Goal: Communication & Community: Answer question/provide support

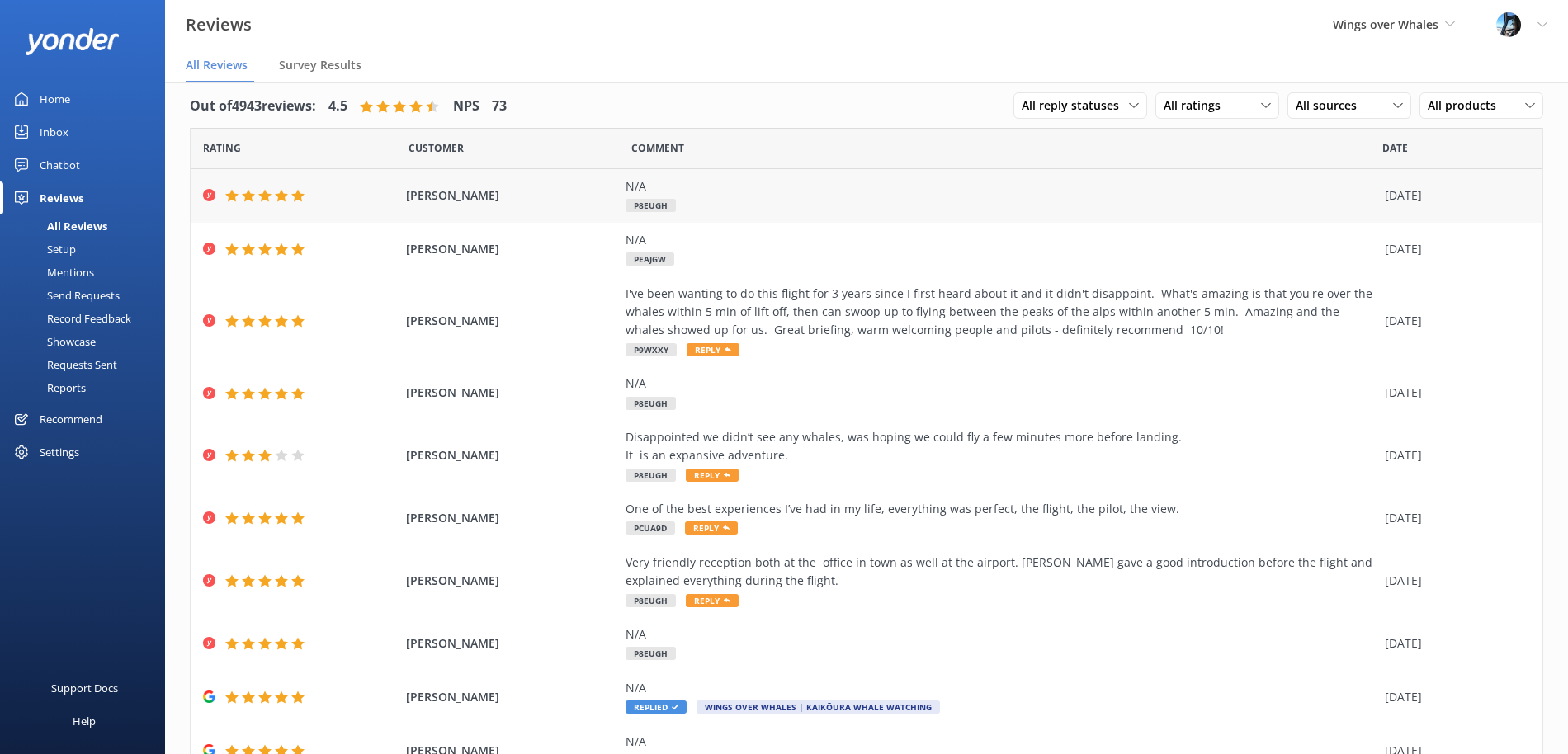
click at [746, 192] on div "N/A" at bounding box center [1000, 186] width 751 height 18
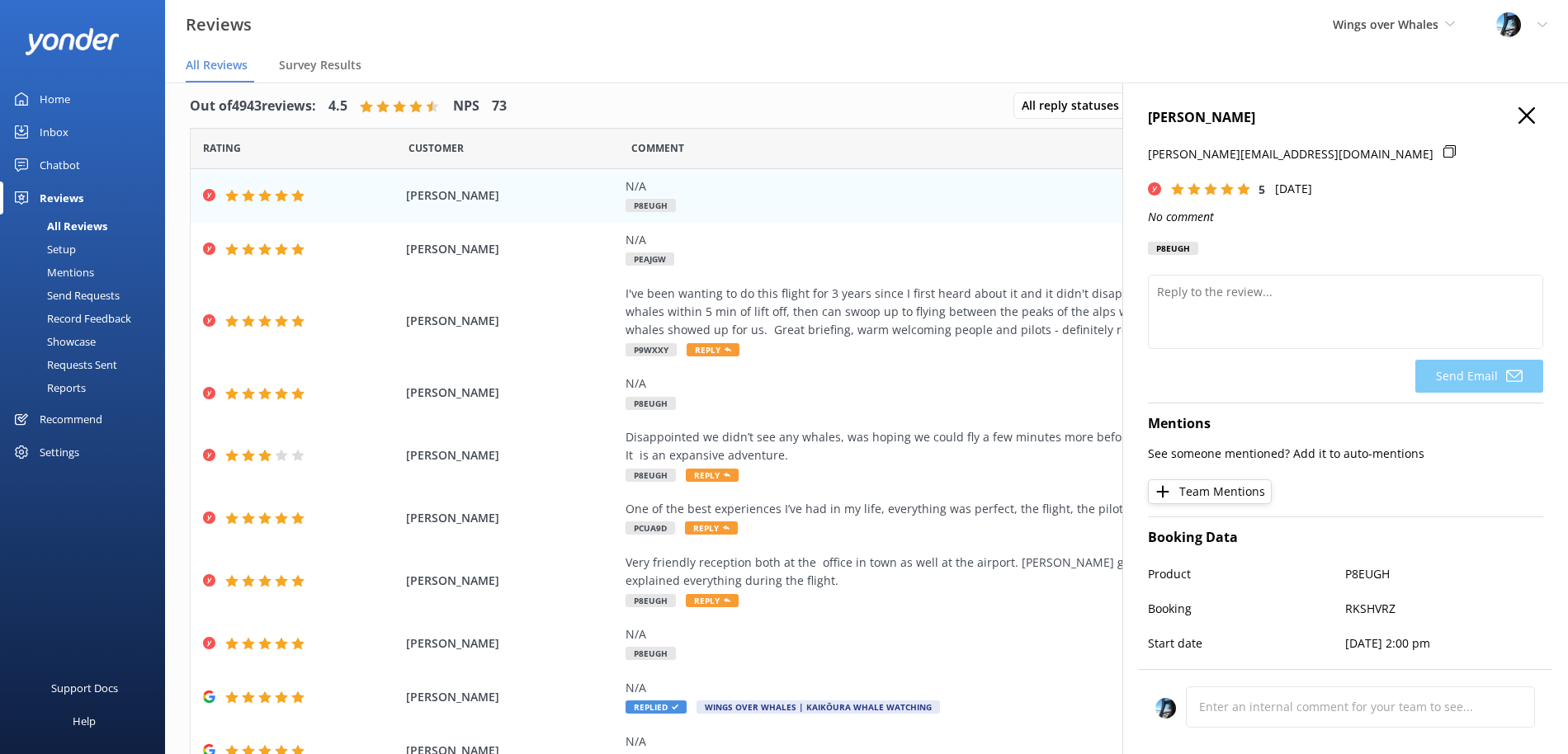
scroll to position [152, 0]
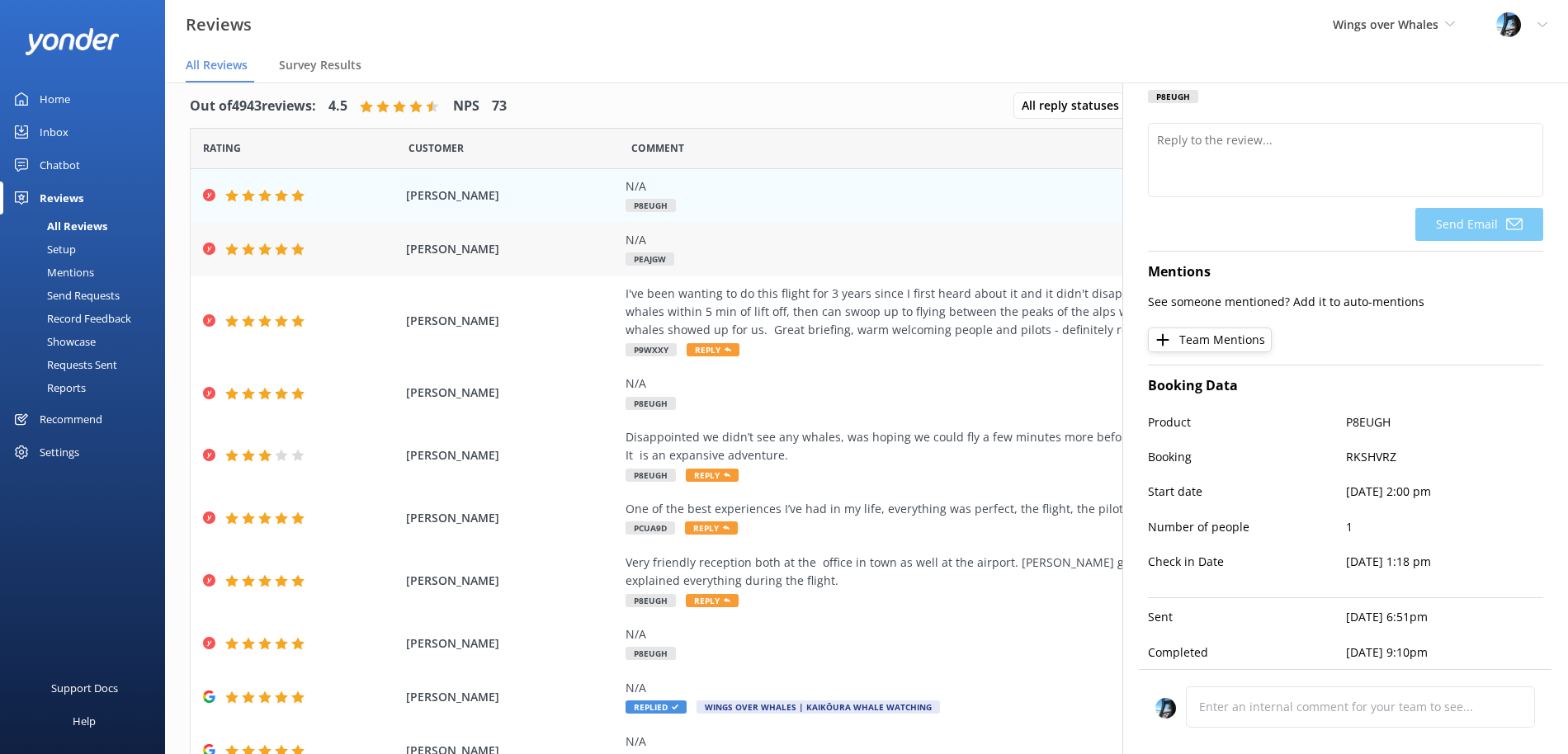
click at [773, 255] on div "N/A PEAJGW" at bounding box center [1000, 249] width 751 height 37
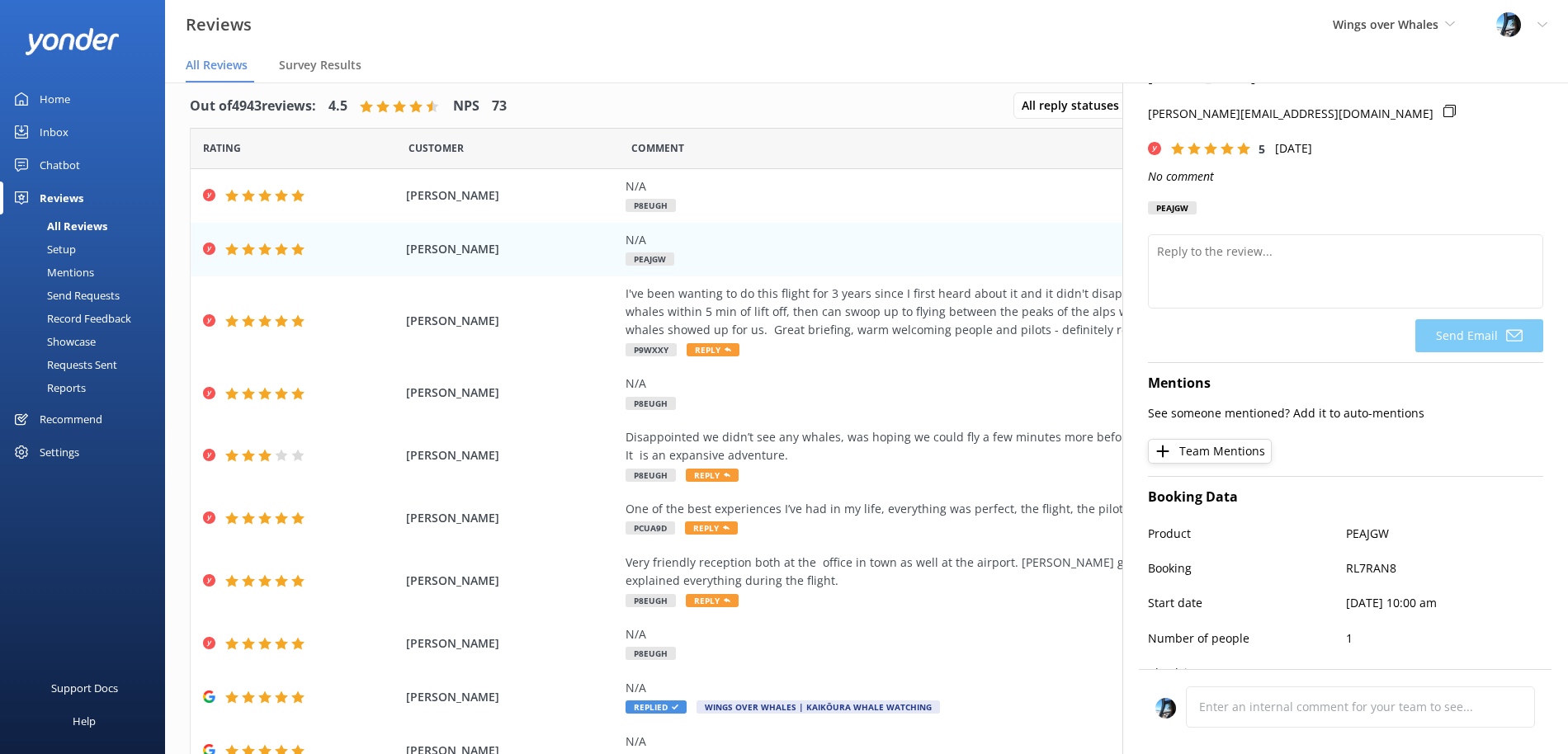
scroll to position [0, 0]
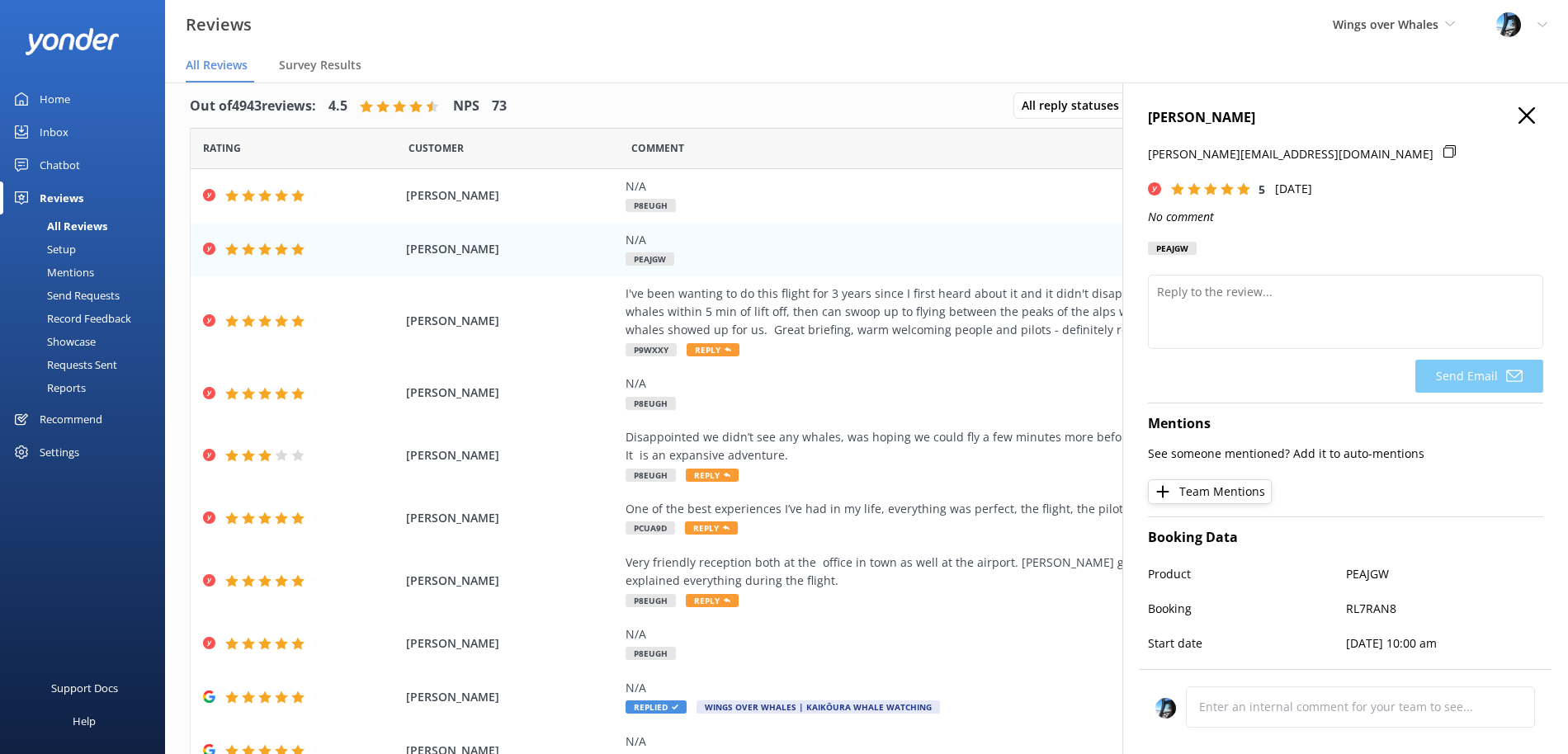
click at [1533, 120] on icon "button" at bounding box center [1526, 116] width 16 height 16
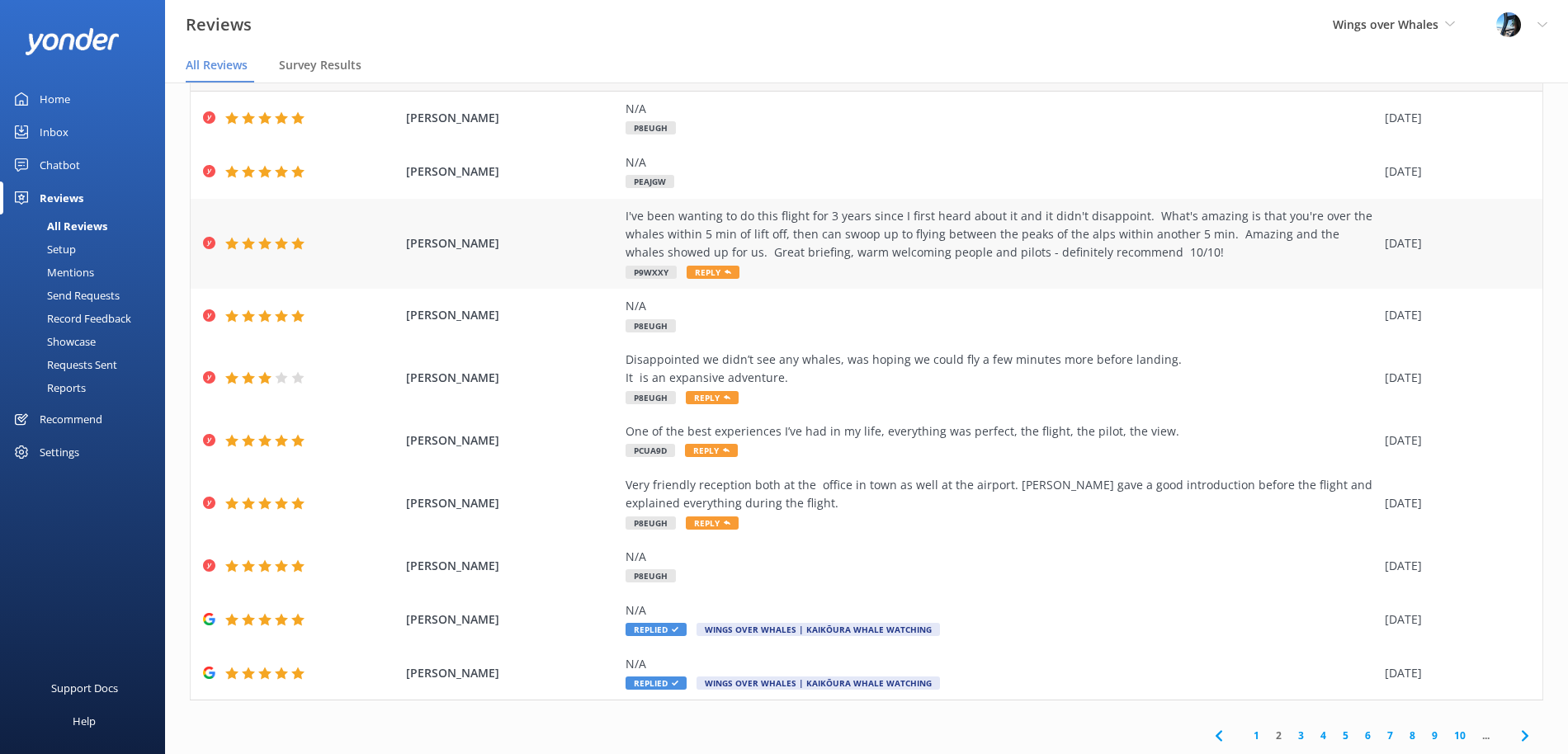
scroll to position [33, 0]
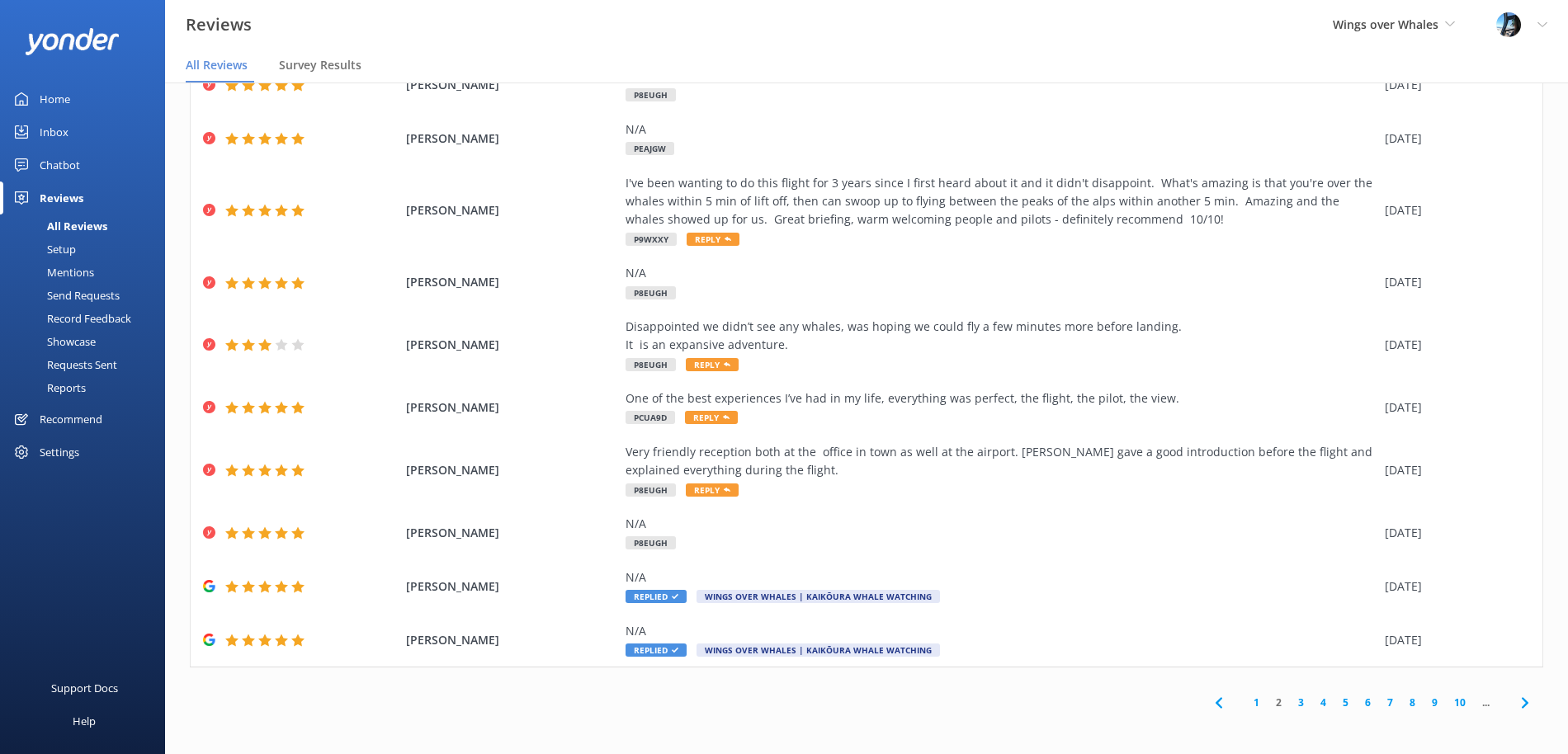
click at [1256, 699] on link "1" at bounding box center [1256, 702] width 22 height 15
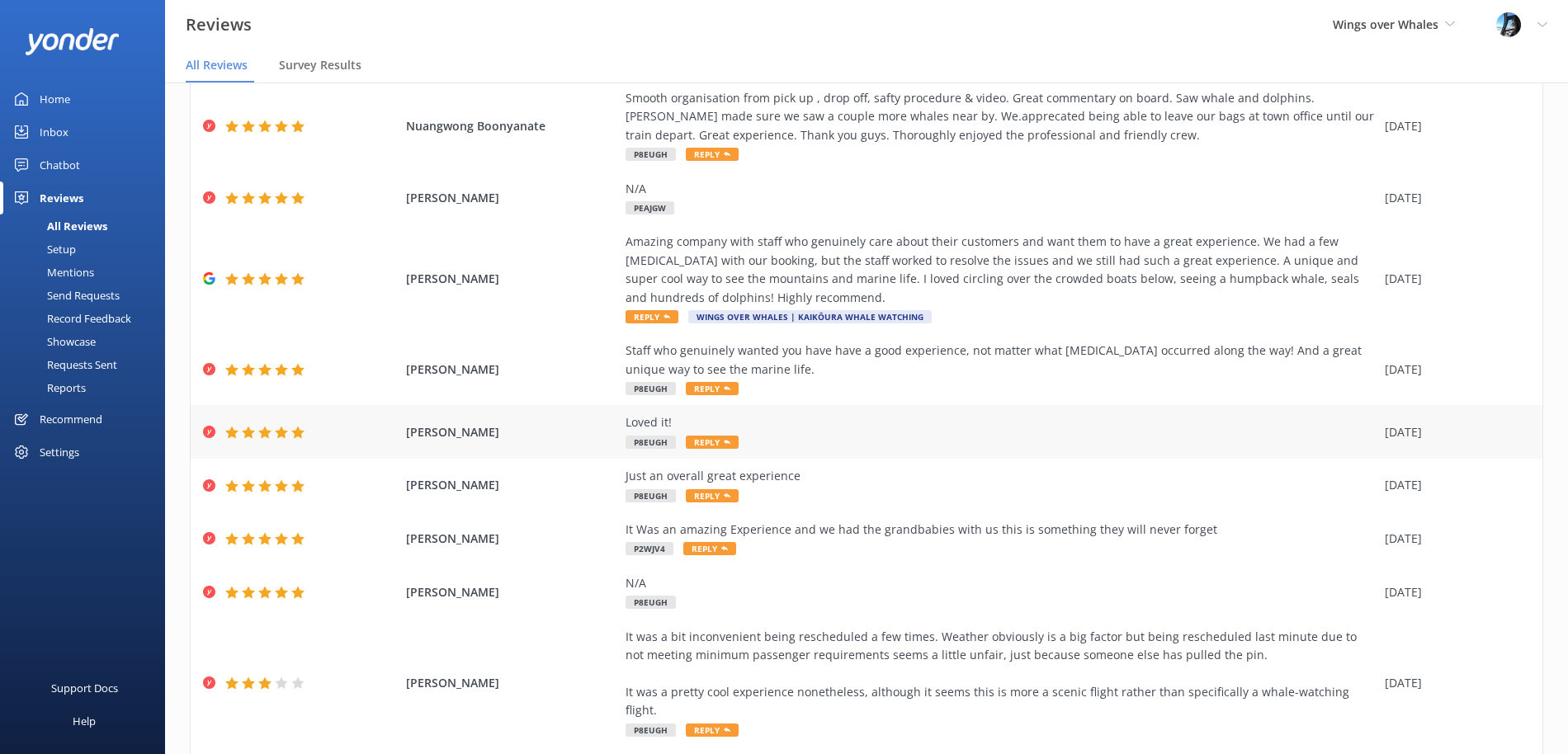
scroll to position [89, 0]
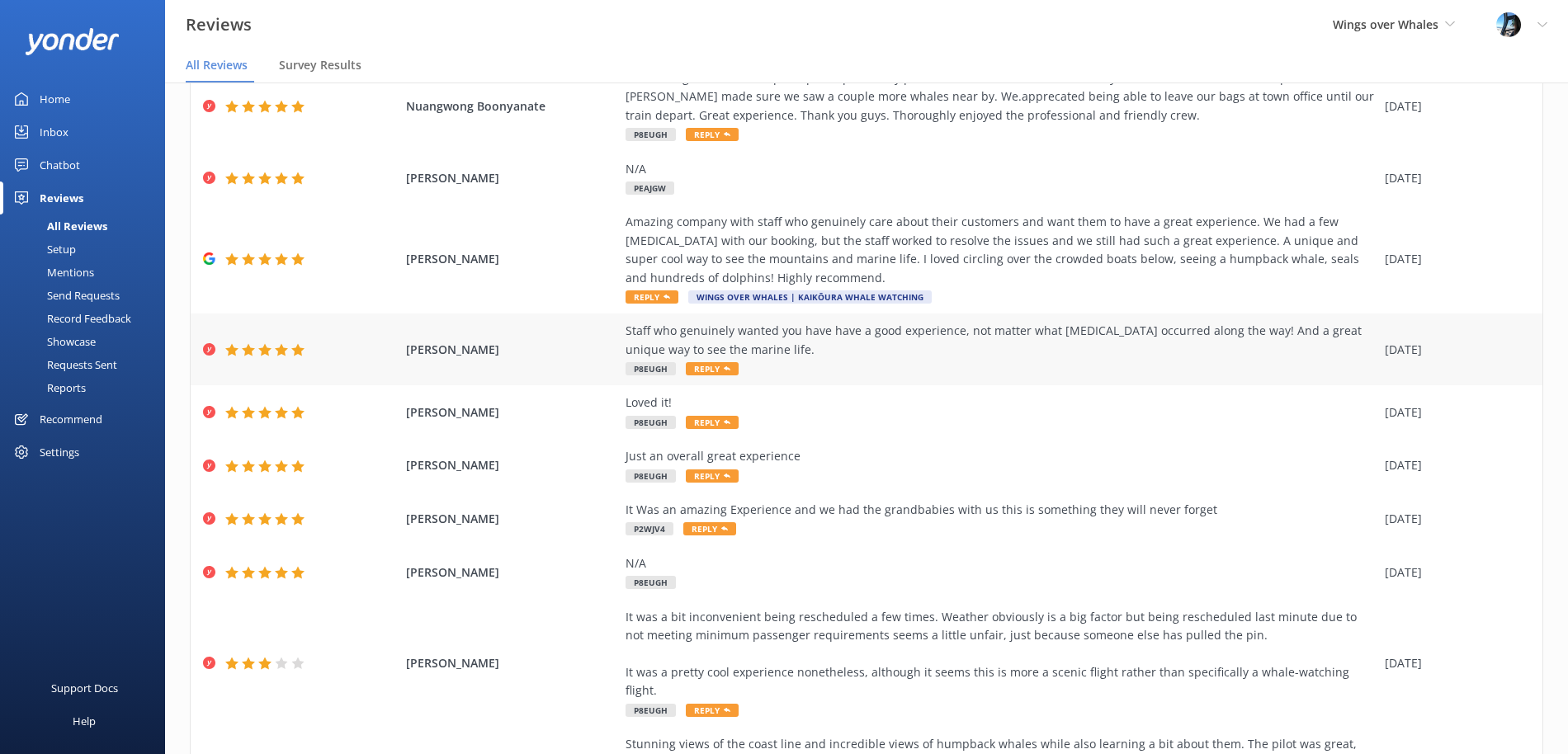
click at [852, 342] on div "Staff who genuinely wanted you have have a good experience, not matter what [ME…" at bounding box center [1000, 340] width 751 height 37
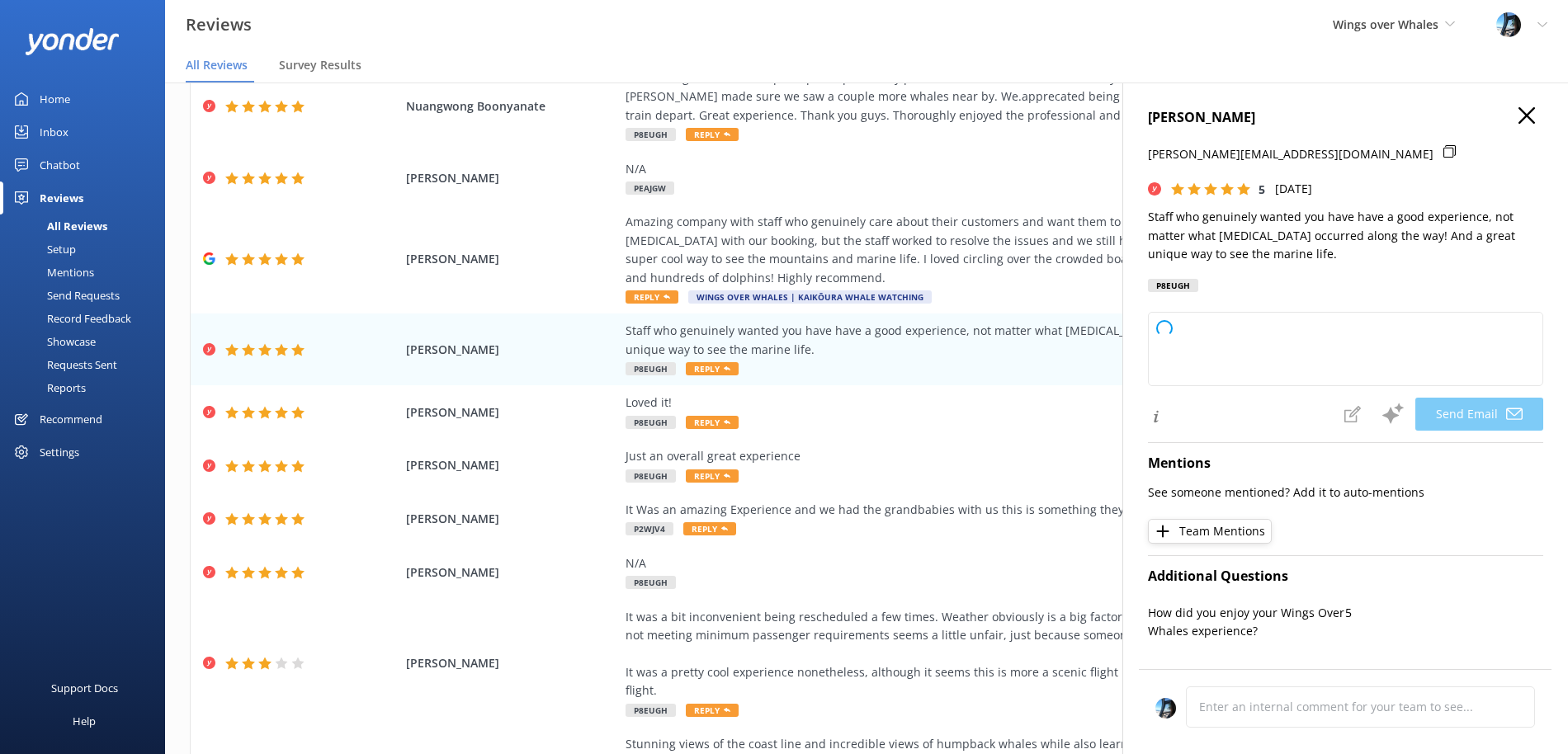
type textarea "Thank you so much, [PERSON_NAME]! We're thrilled to hear you enjoyed your exper…"
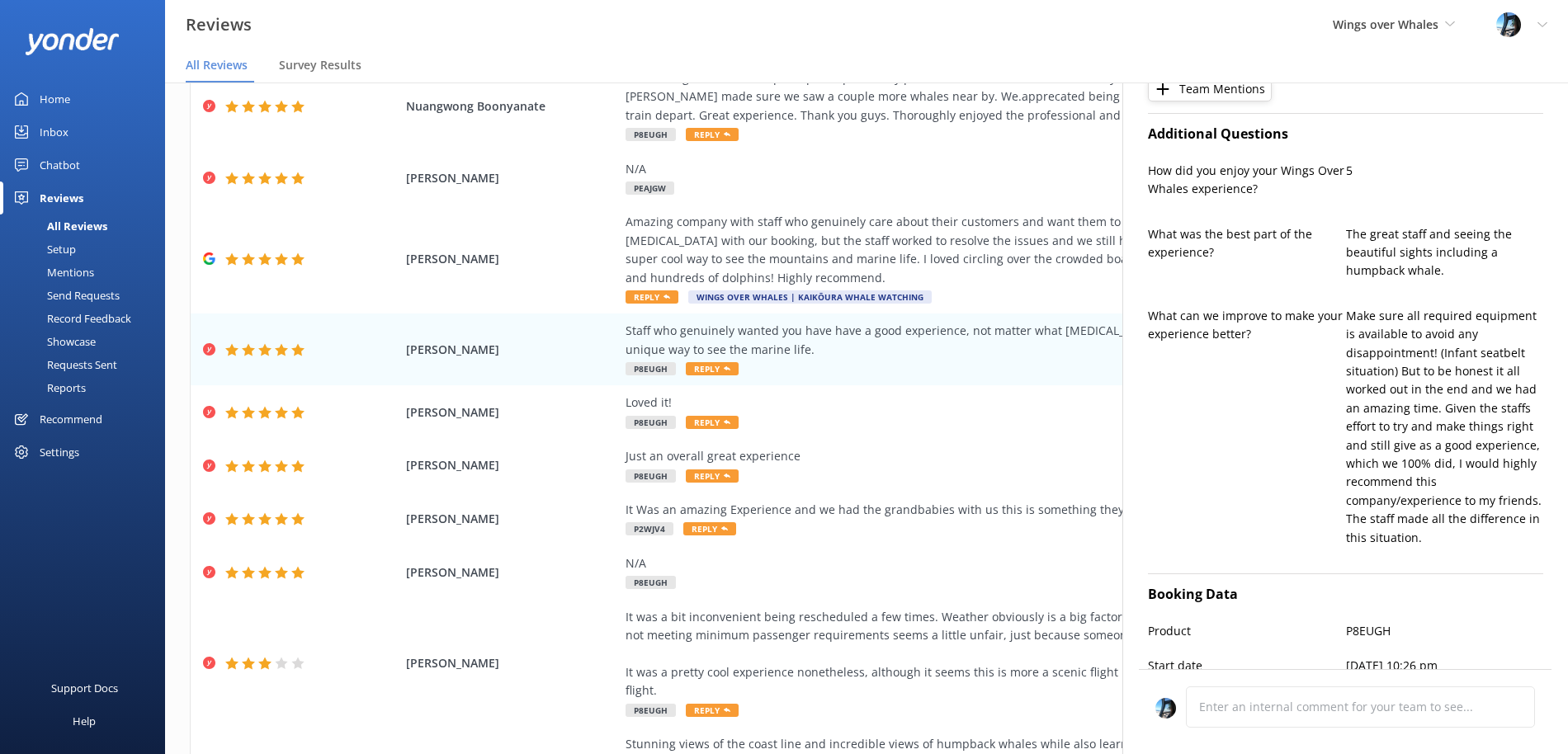
scroll to position [0, 0]
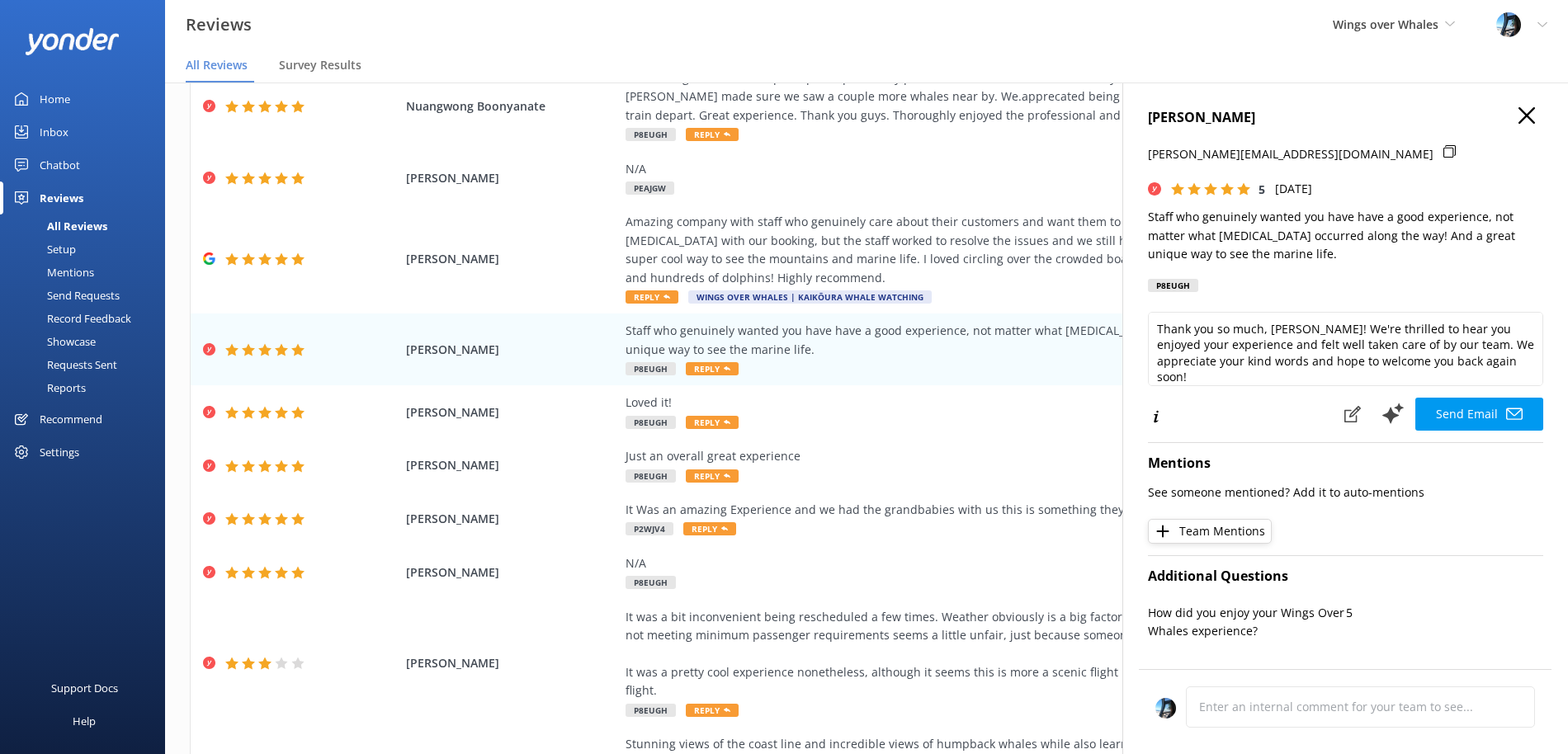
click at [1527, 117] on use "button" at bounding box center [1526, 116] width 16 height 16
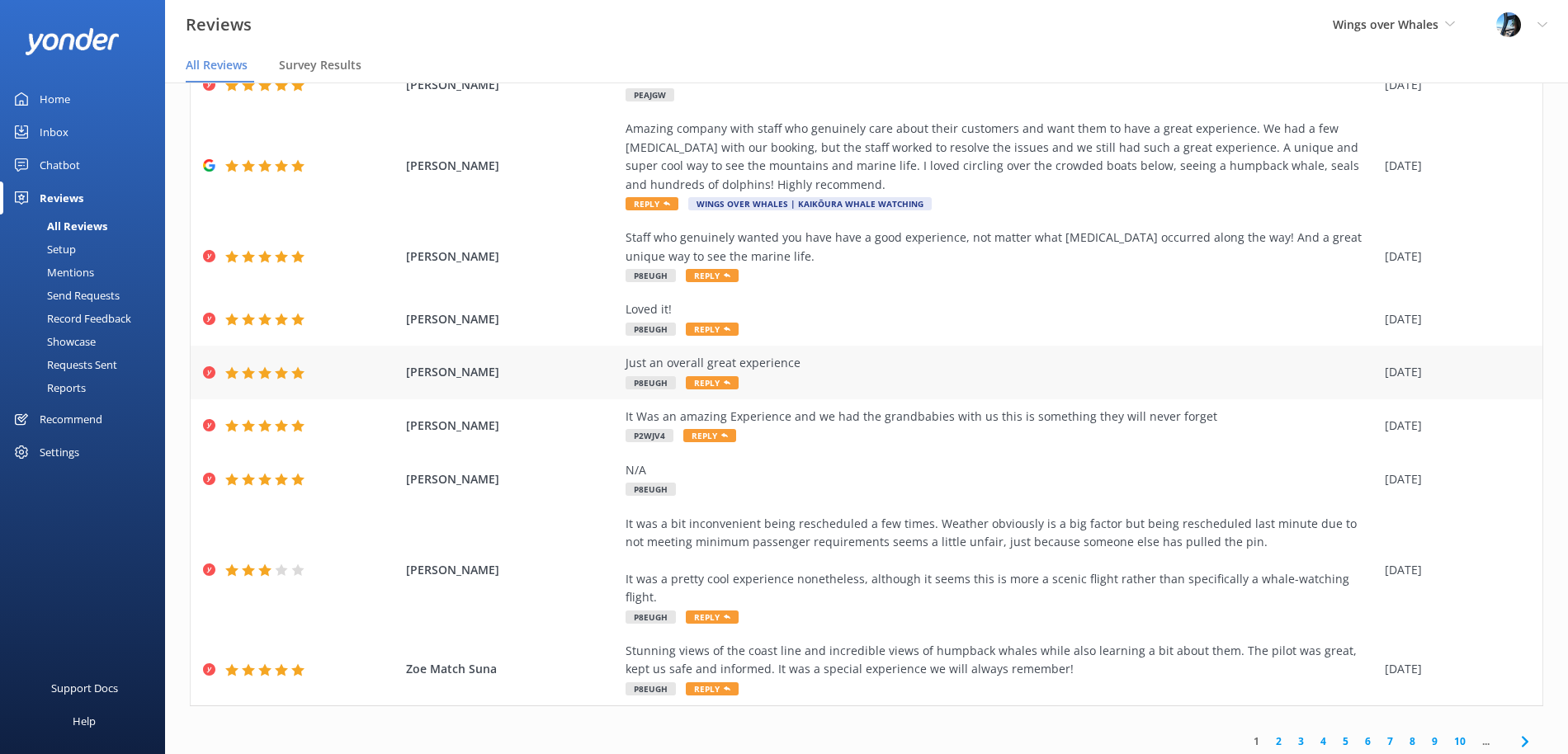
scroll to position [203, 0]
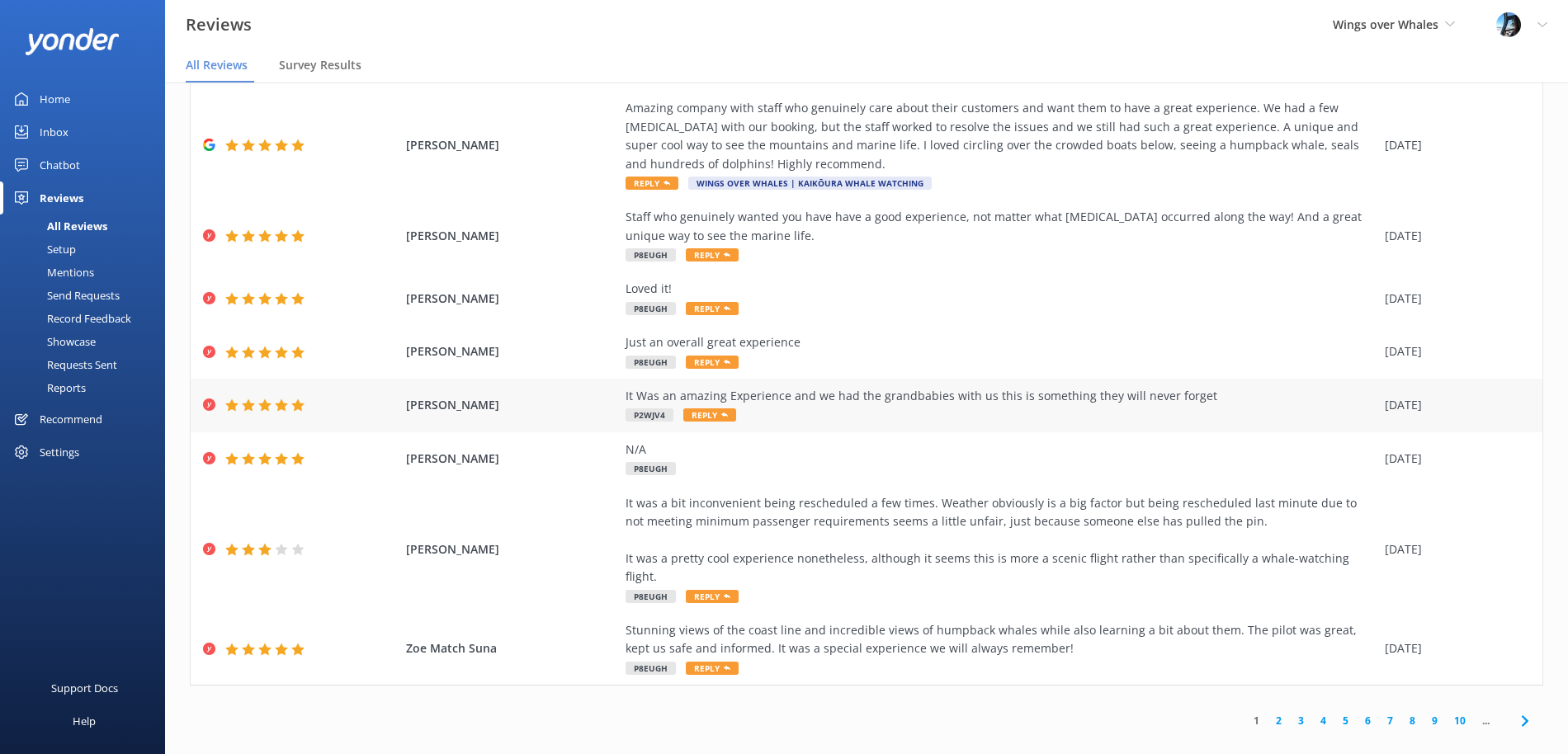
click at [917, 405] on div "It Was an amazing Experience and we had the grandbabies with us this is somethi…" at bounding box center [1000, 405] width 751 height 37
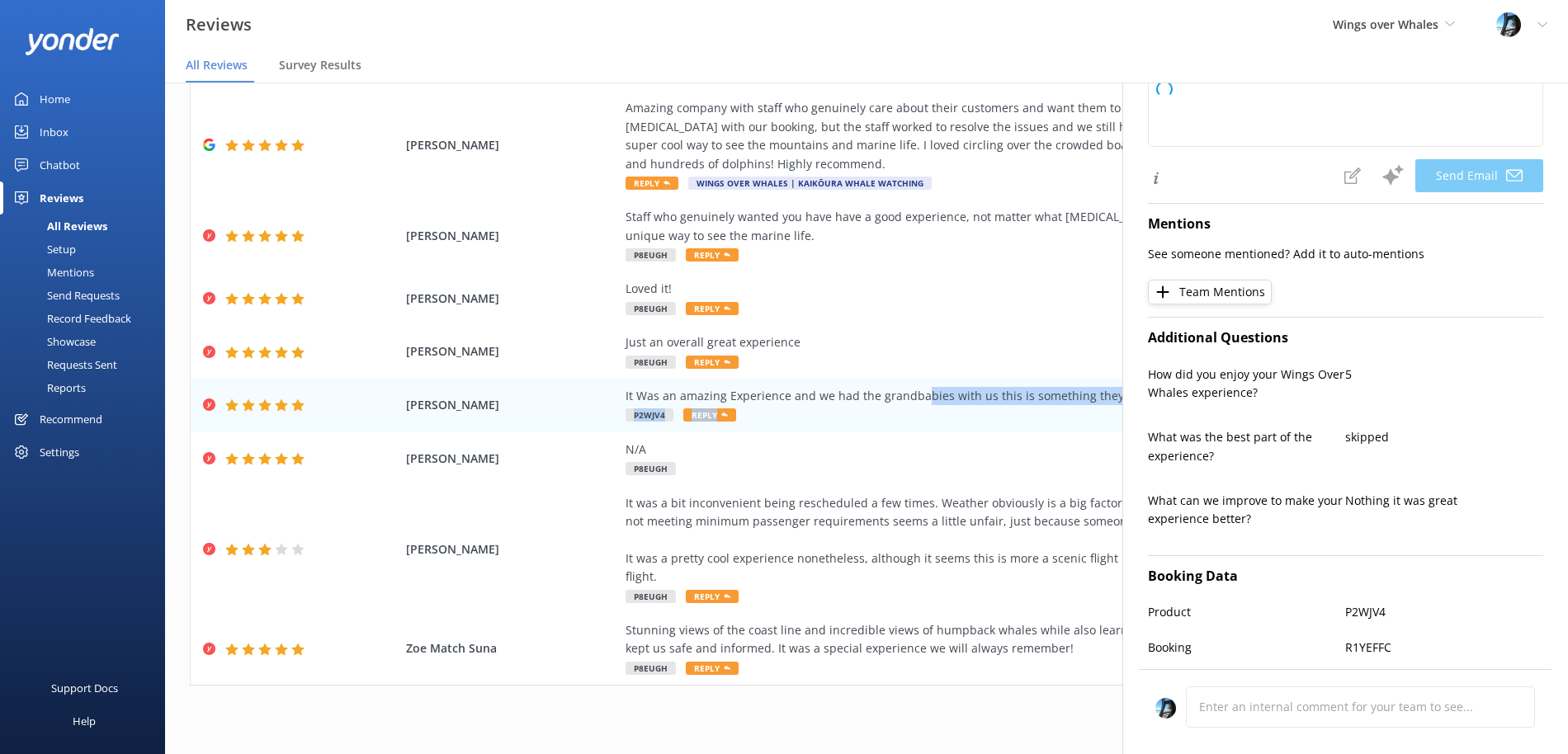
scroll to position [411, 0]
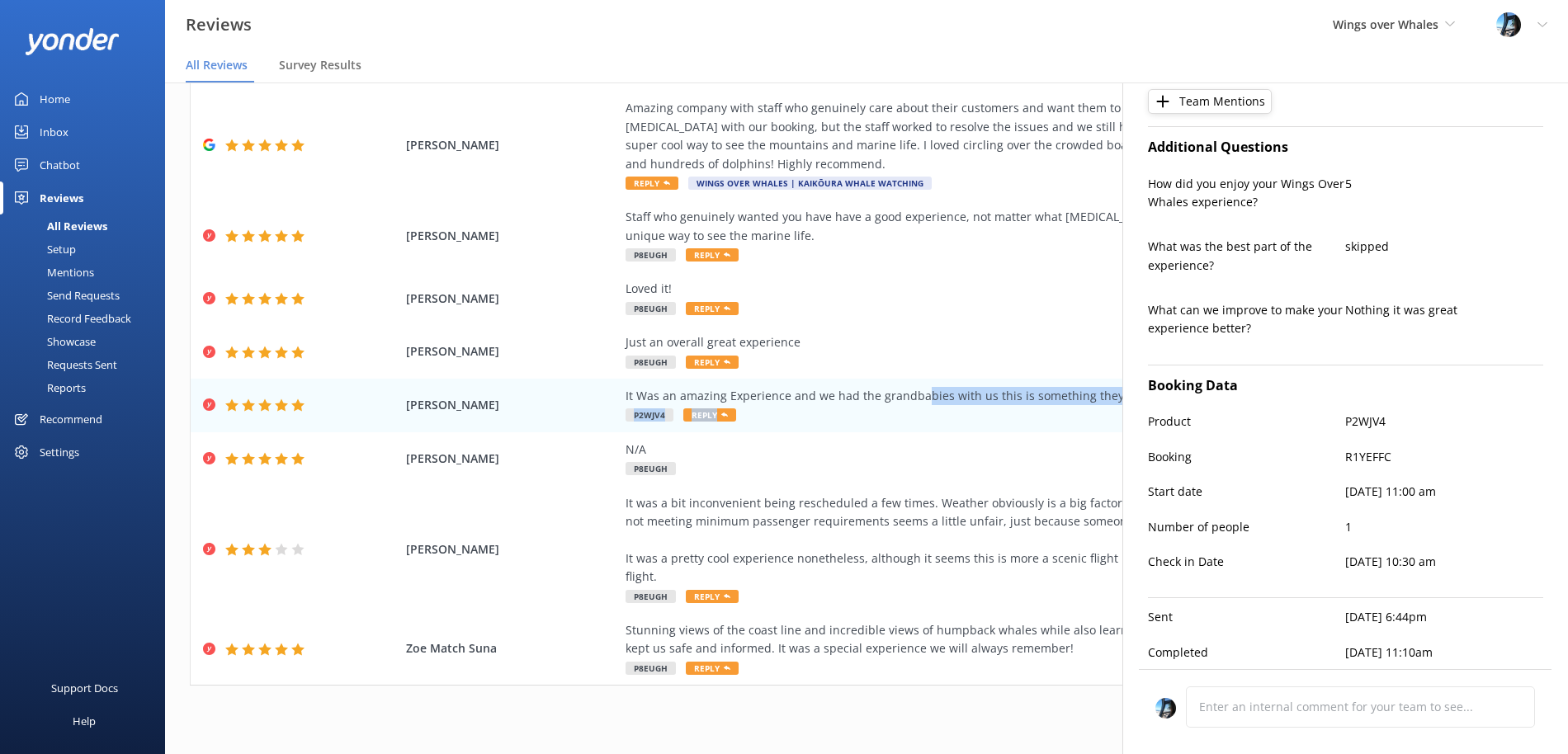
type textarea "Thank you so much, [PERSON_NAME]! We're thrilled to hear you and your grandbabi…"
click at [1017, 505] on div "It was a bit inconvenient being rescheduled a few times. Weather obviously is a…" at bounding box center [1000, 540] width 751 height 93
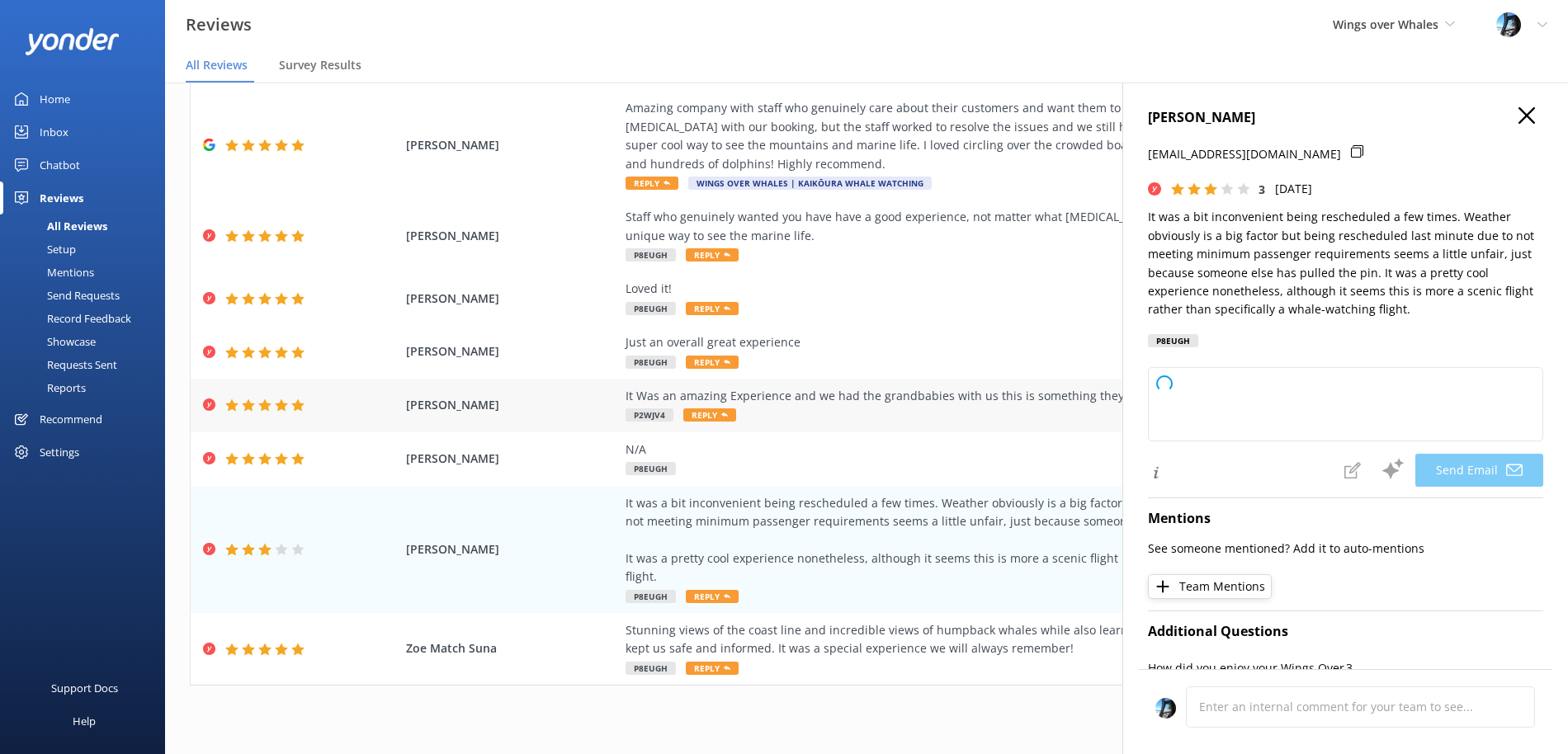
click at [1020, 407] on div "It Was an amazing Experience and we had the grandbabies with us this is somethi…" at bounding box center [1000, 405] width 751 height 37
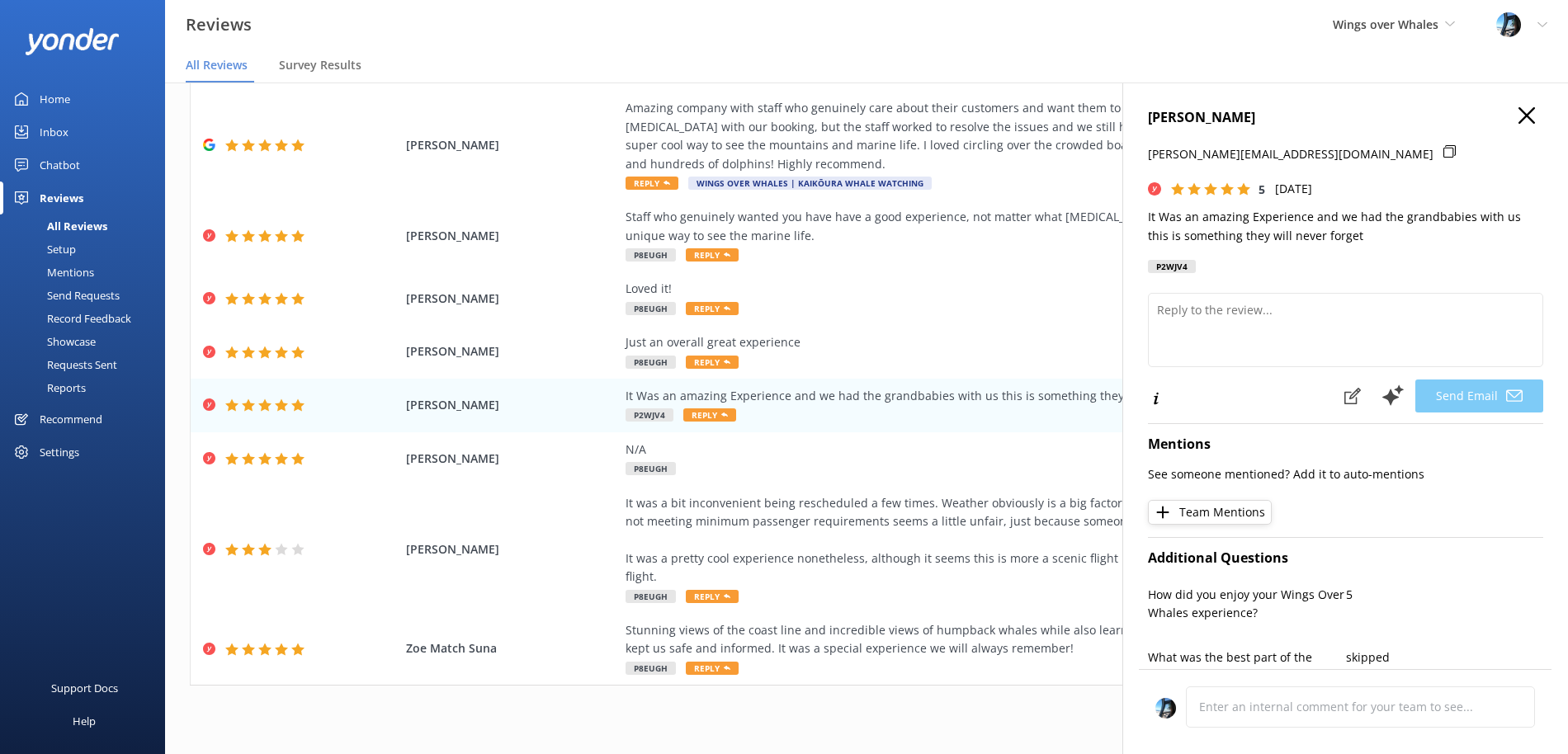
type textarea "Thank you so much, [PERSON_NAME]! We’re thrilled to hear you and your grandbabi…"
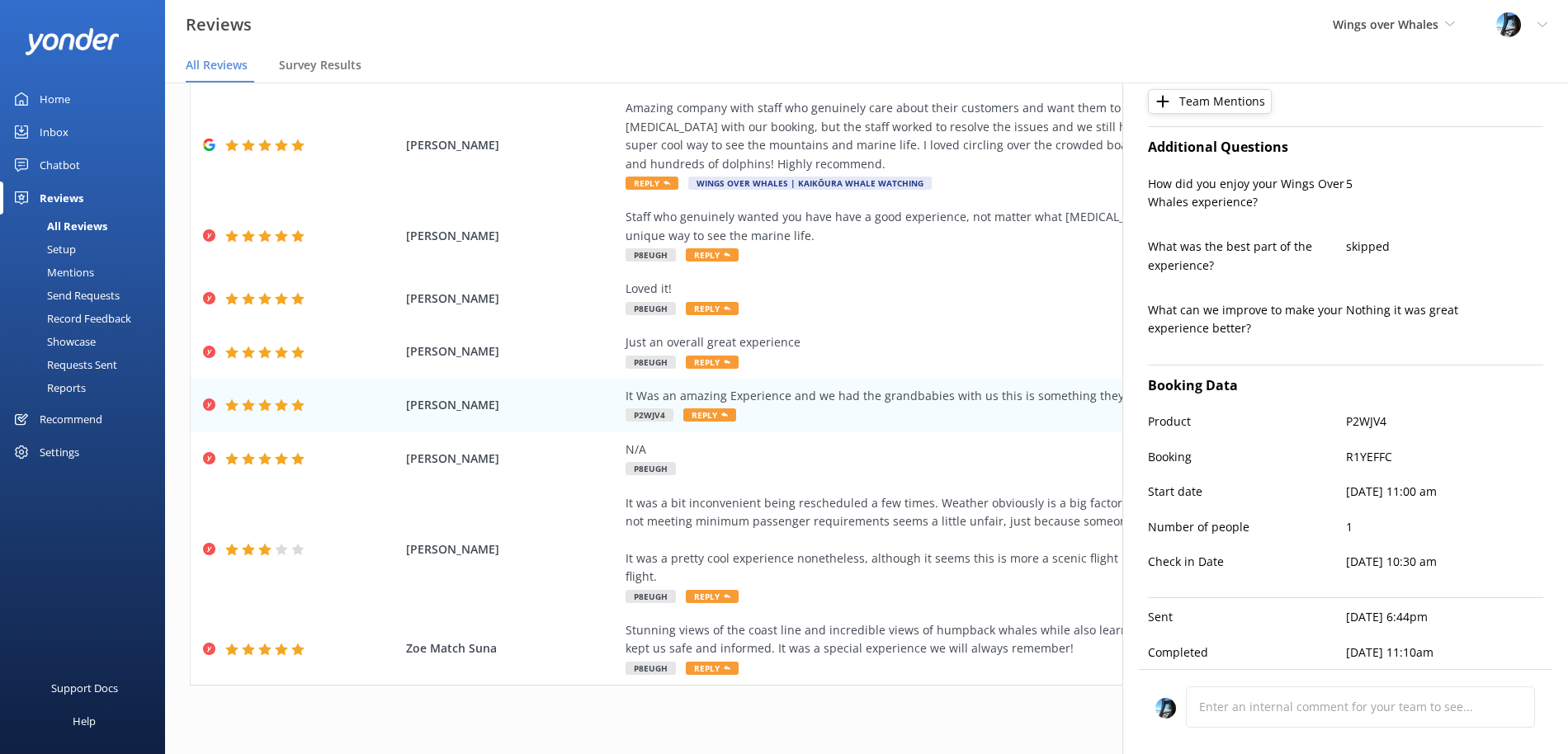
scroll to position [0, 0]
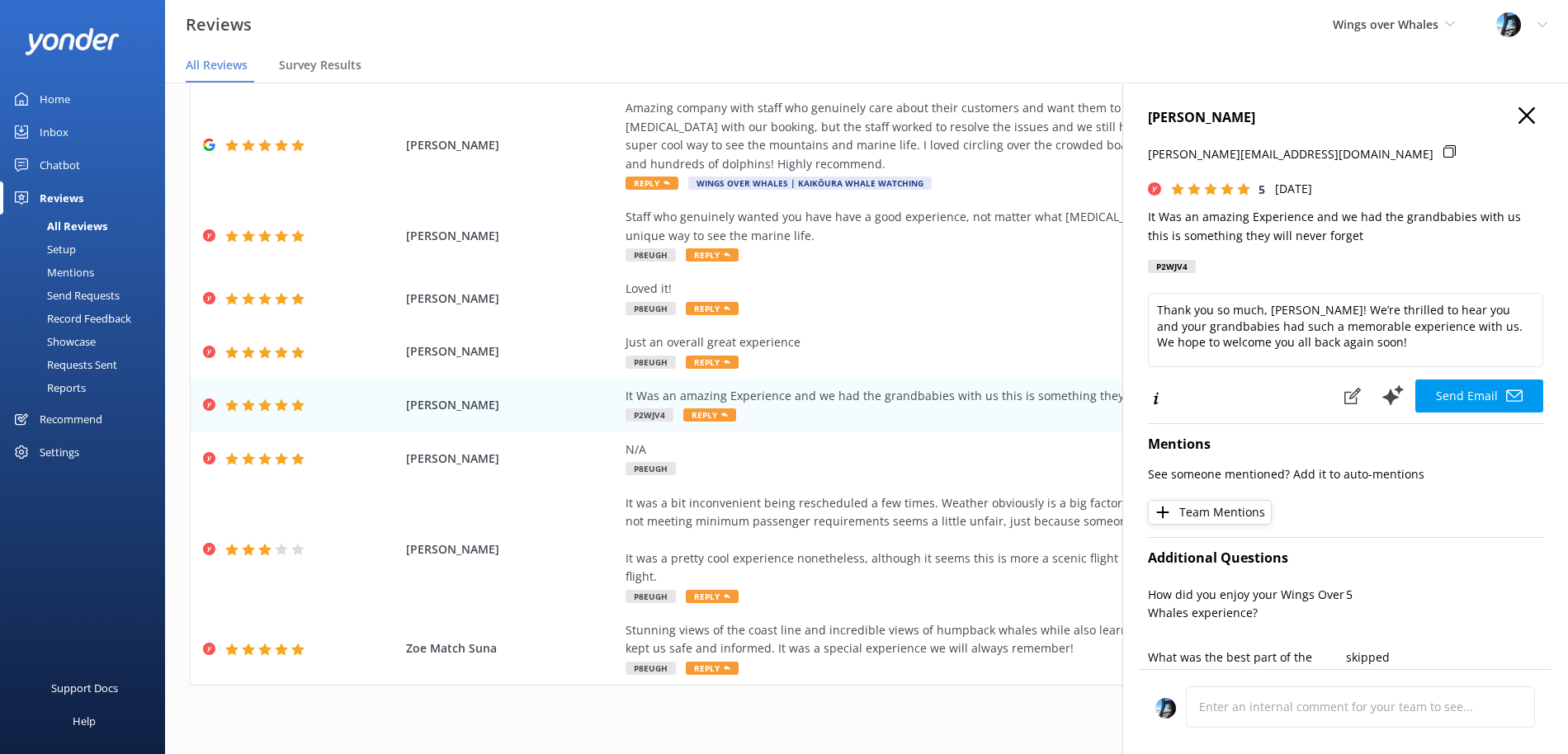
click at [1526, 115] on use "button" at bounding box center [1526, 116] width 16 height 16
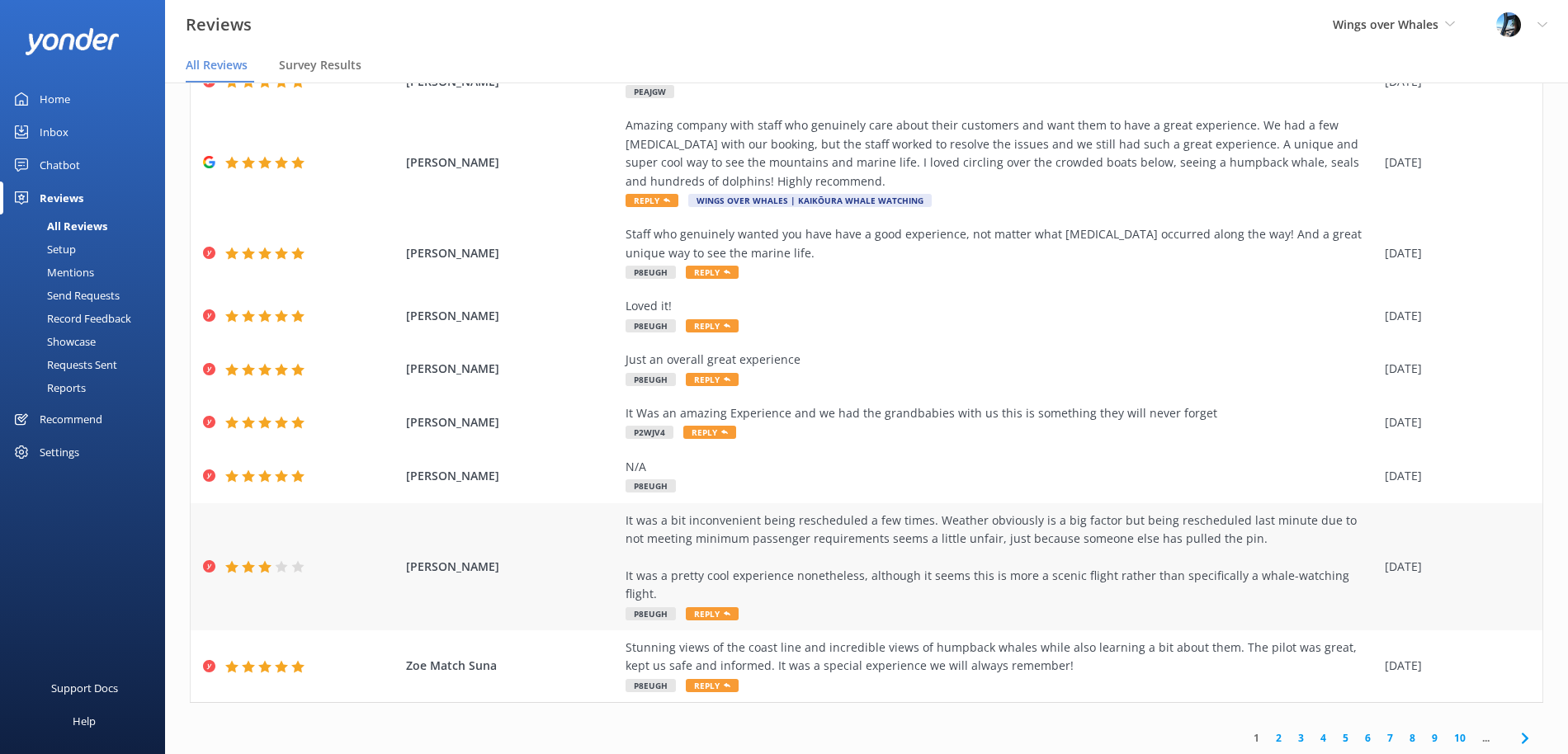
scroll to position [203, 0]
